Goal: Task Accomplishment & Management: Complete application form

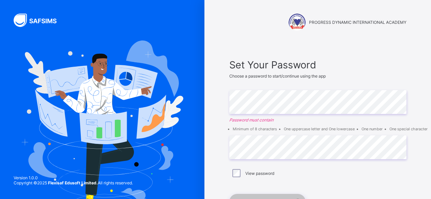
scroll to position [40, 0]
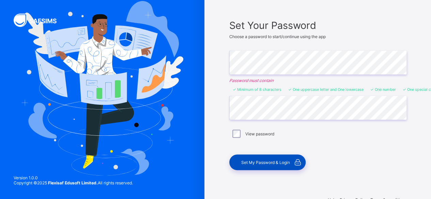
click at [265, 162] on span "Set My Password & Login" at bounding box center [265, 162] width 49 height 5
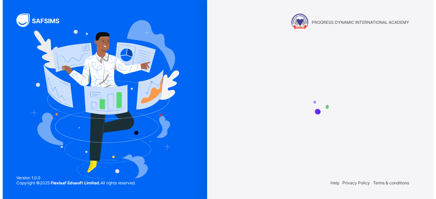
scroll to position [0, 0]
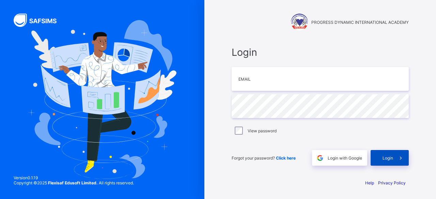
click at [393, 156] on span "Login" at bounding box center [388, 158] width 11 height 5
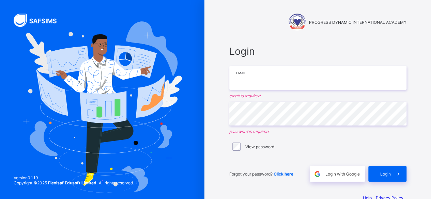
click at [339, 80] on input "email" at bounding box center [317, 78] width 177 height 24
type input "**********"
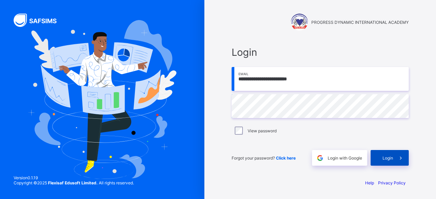
click at [388, 155] on div "Login" at bounding box center [390, 158] width 38 height 16
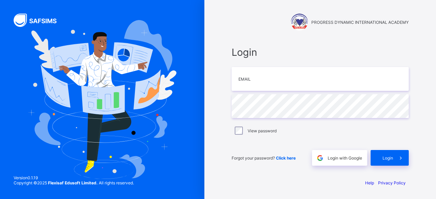
click at [416, 123] on div "PROGRESS DYNAMIC INTERNATIONAL ACADEMY Login Email Password View password Forgo…" at bounding box center [320, 99] width 204 height 199
click at [382, 159] on div "Login" at bounding box center [390, 158] width 38 height 16
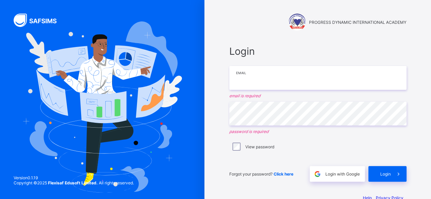
click at [298, 73] on input "email" at bounding box center [317, 78] width 177 height 24
type input "**********"
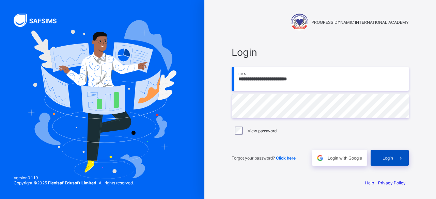
click at [391, 157] on span "Login" at bounding box center [388, 158] width 11 height 5
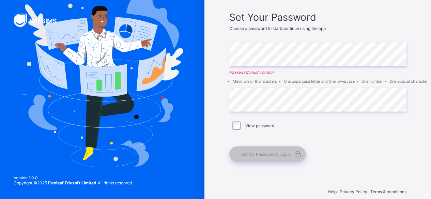
scroll to position [49, 0]
